Goal: Find specific page/section: Find specific page/section

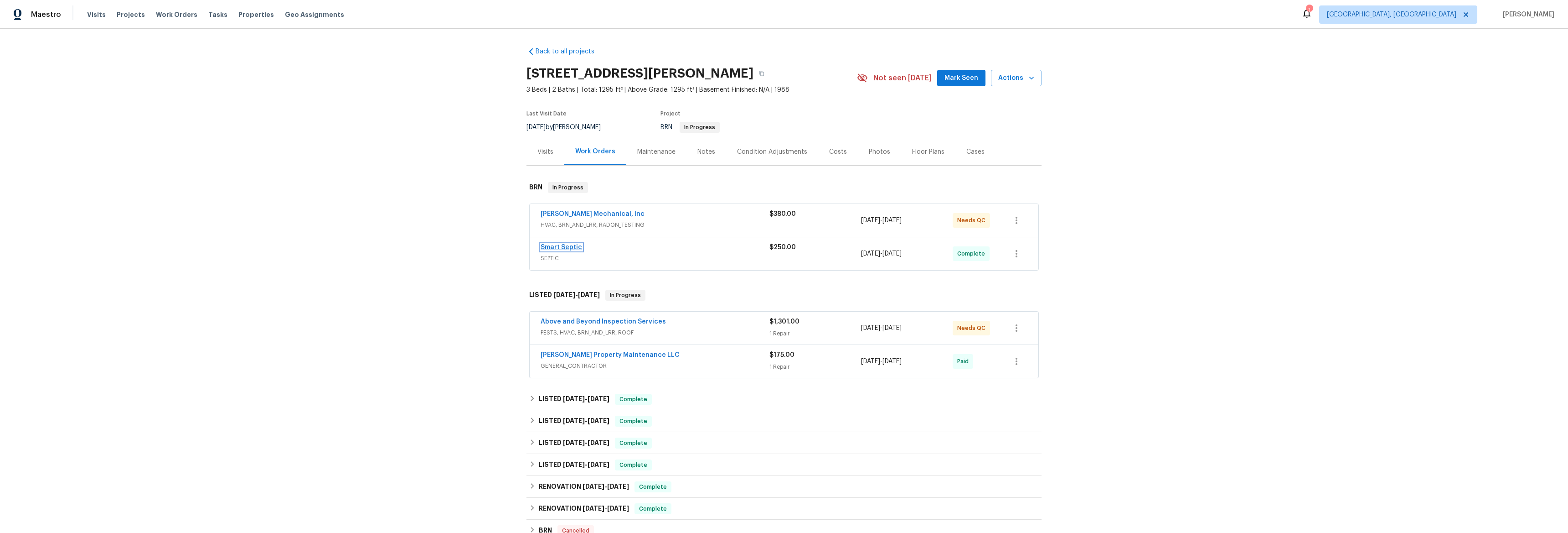
click at [546, 249] on link "Smart Septic" at bounding box center [561, 247] width 42 height 6
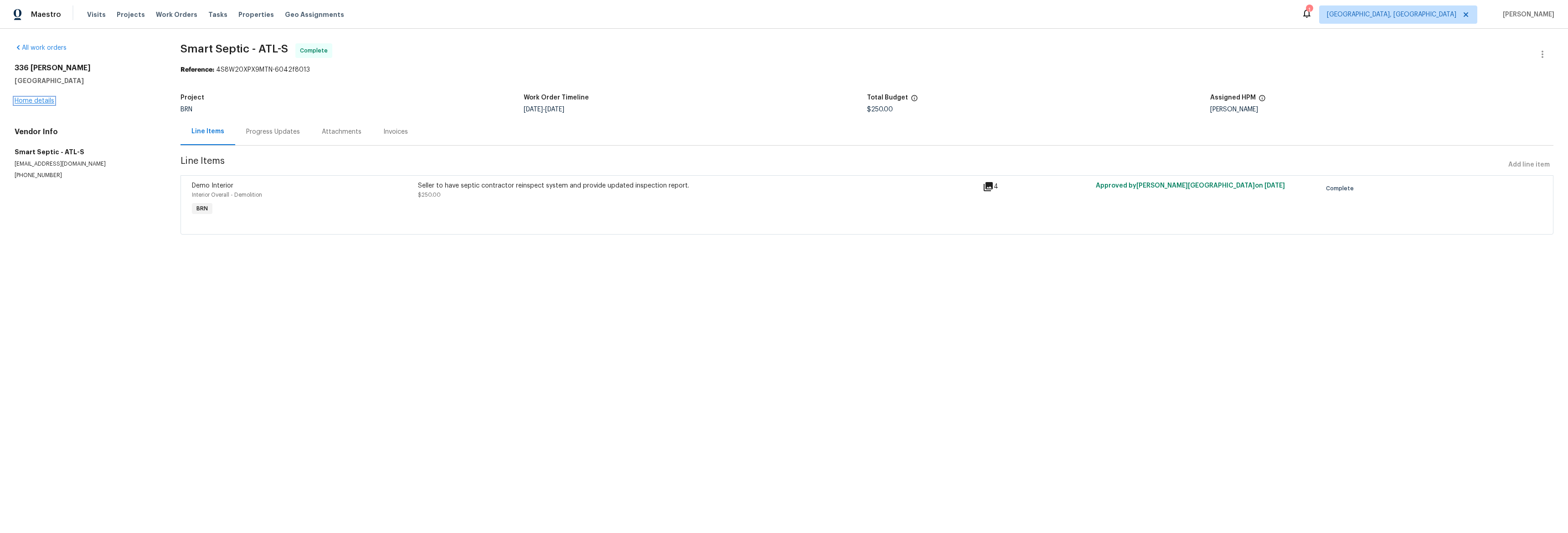
click at [45, 98] on link "Home details" at bounding box center [34, 100] width 40 height 6
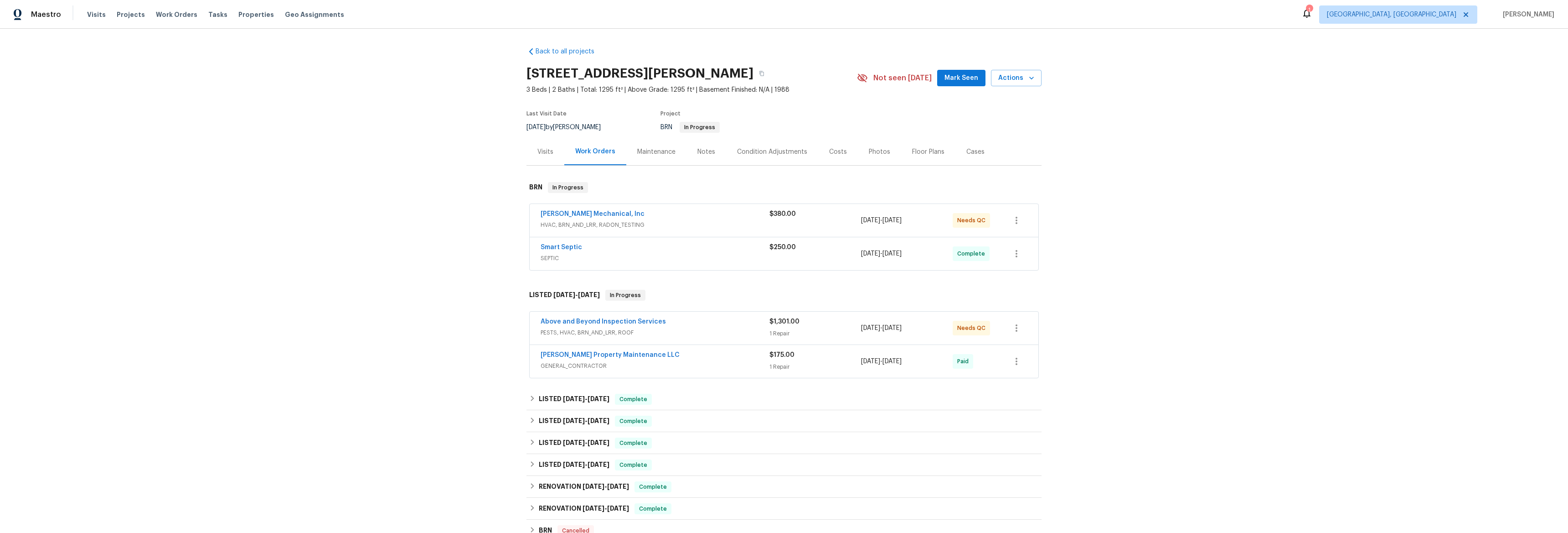
click at [569, 222] on span "HVAC, BRN_AND_LRR, RADON_TESTING" at bounding box center [654, 225] width 228 height 9
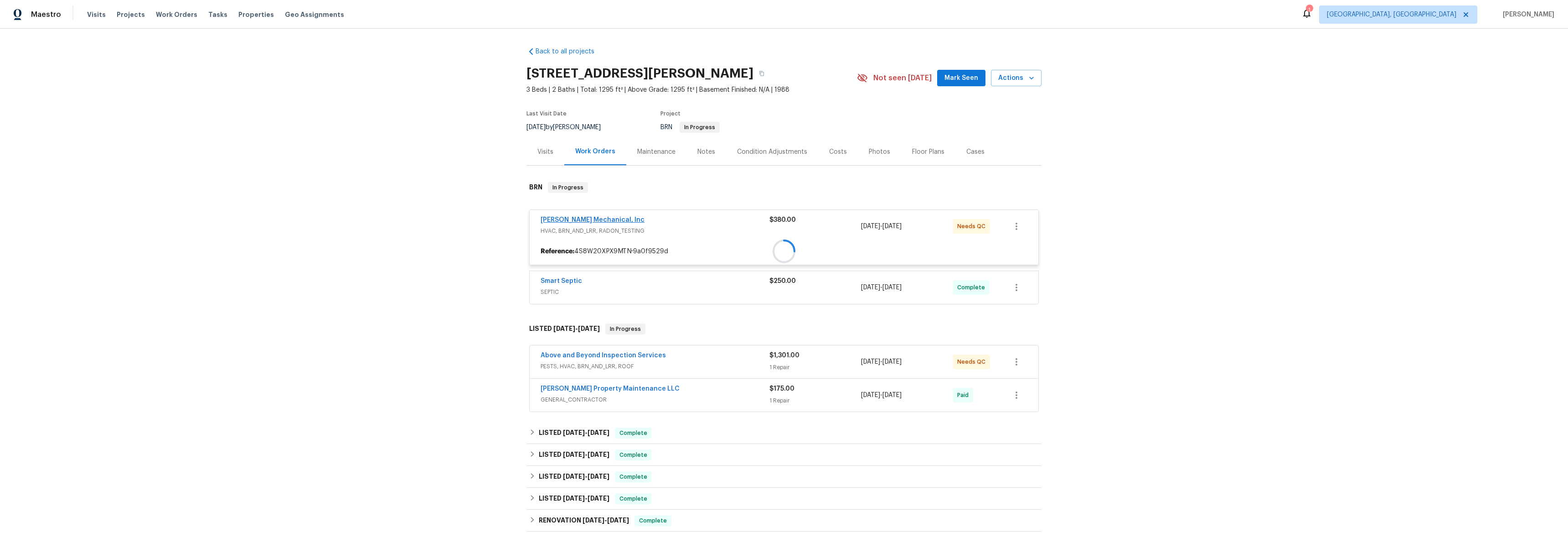
click at [569, 215] on div "[PERSON_NAME] Mechanical, Inc HVAC, BRN_AND_LRR, RADON_TESTING $380.00 [DATE] -…" at bounding box center [784, 226] width 509 height 32
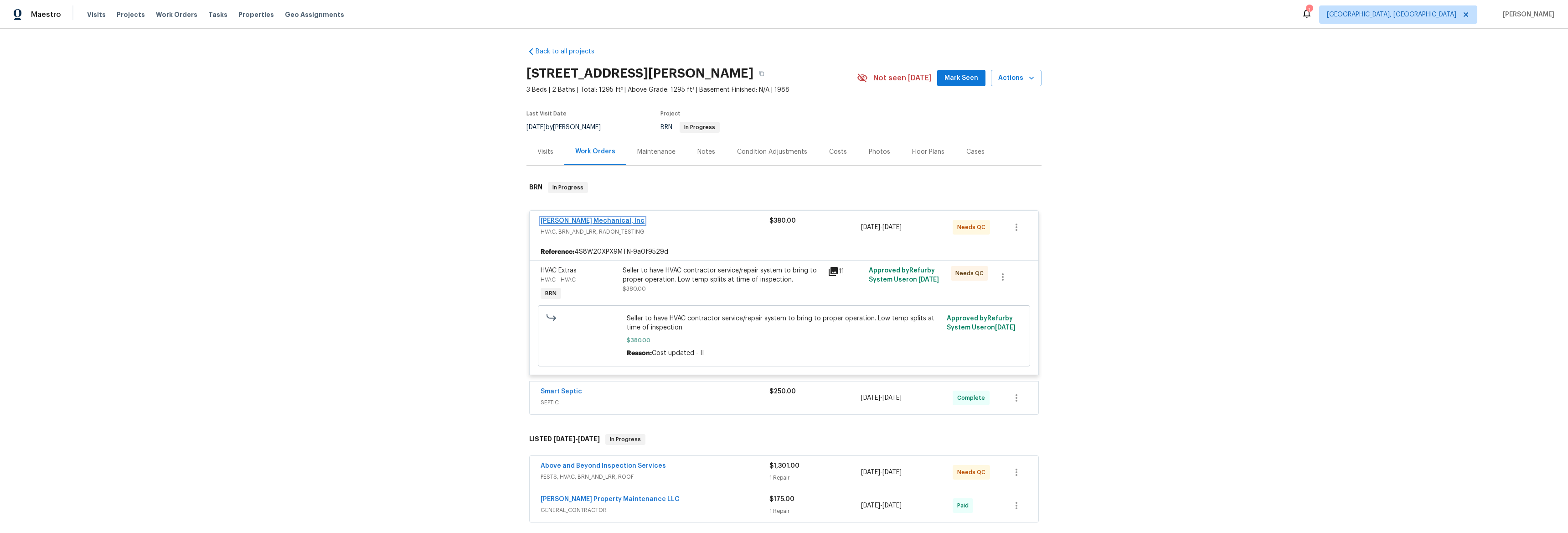
click at [565, 222] on link "[PERSON_NAME] Mechanical, Inc" at bounding box center [592, 220] width 104 height 6
